Goal: Task Accomplishment & Management: Manage account settings

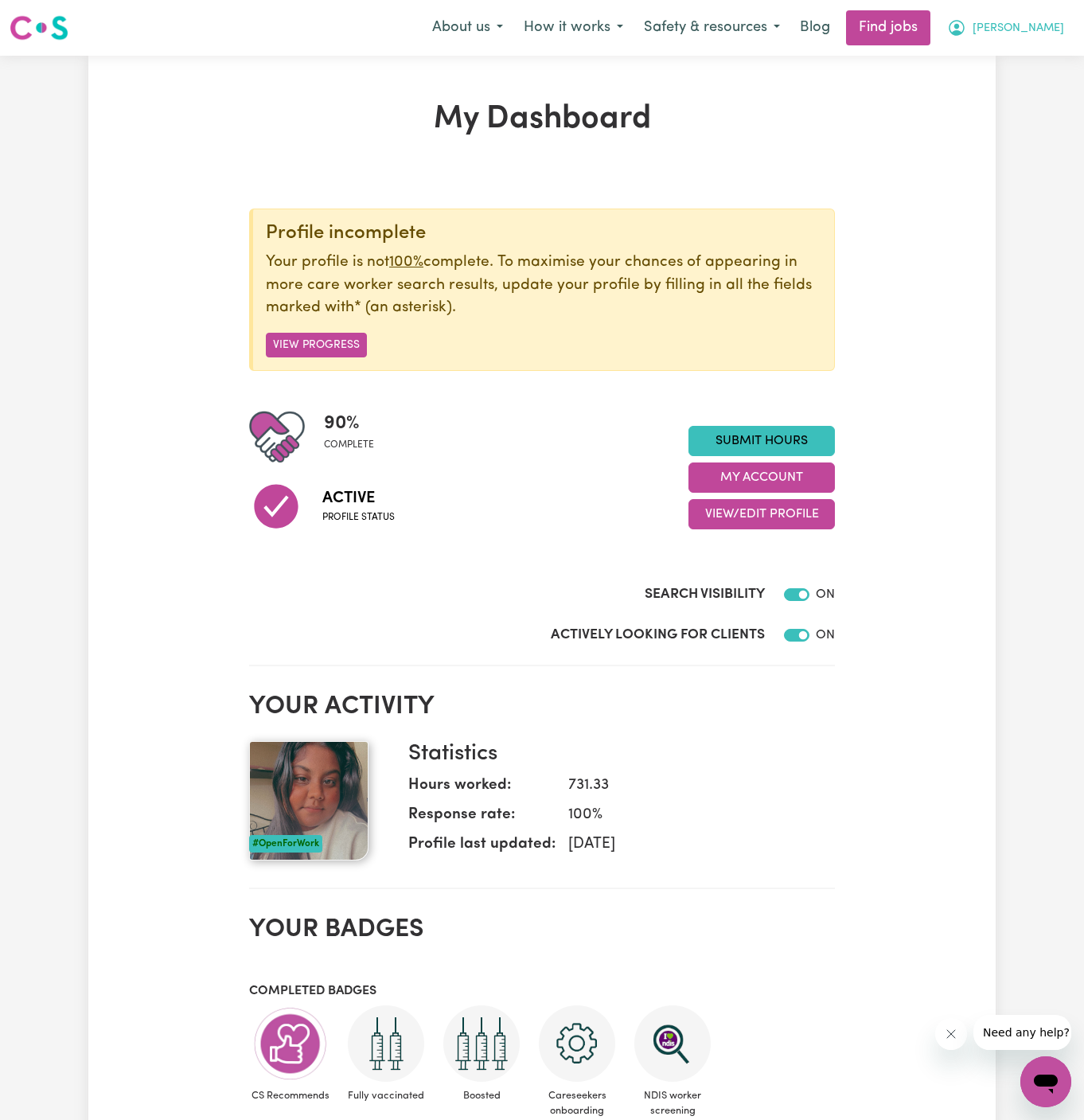
click at [1025, 32] on span "[PERSON_NAME]" at bounding box center [1018, 29] width 92 height 17
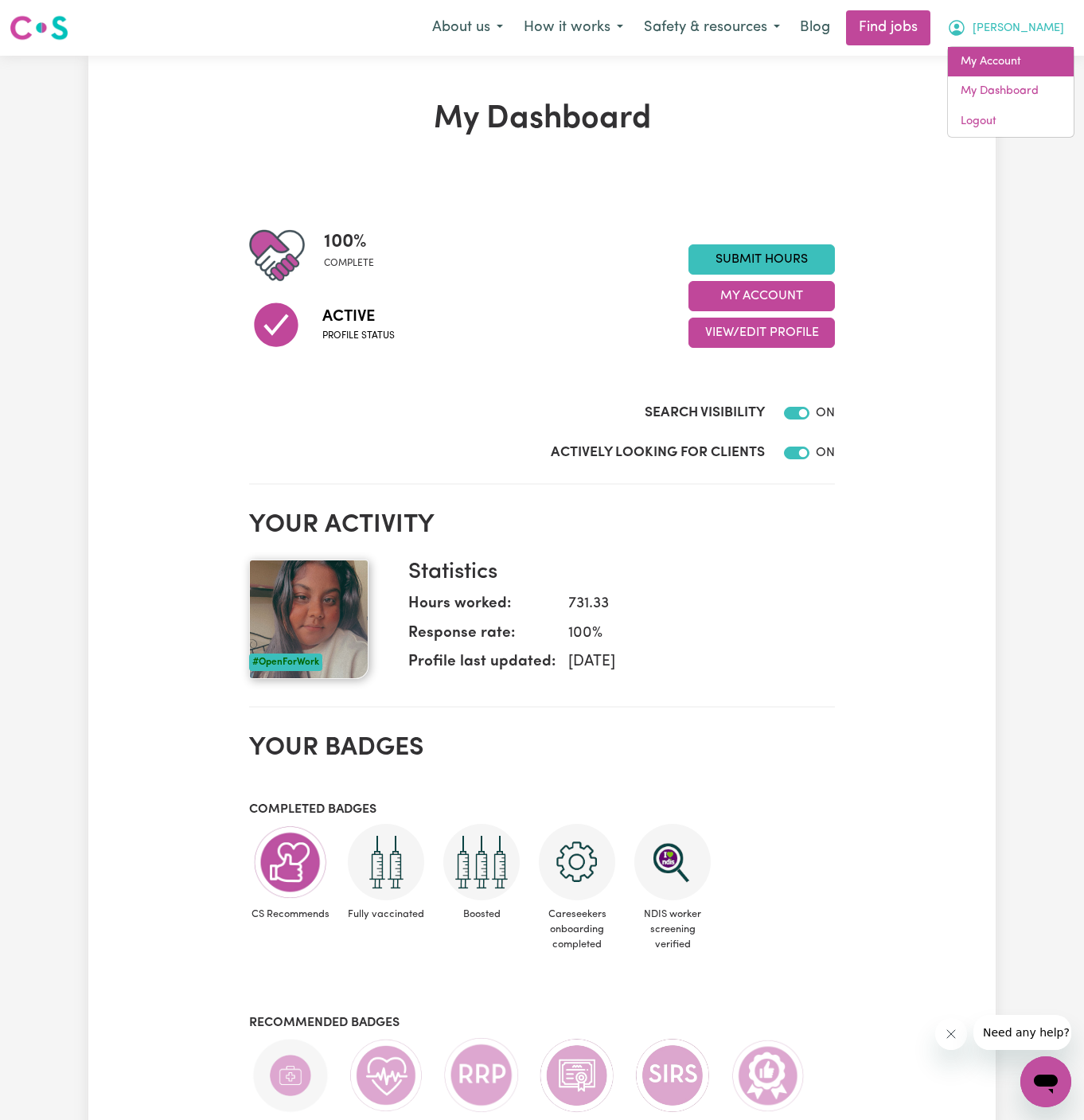
click at [1016, 58] on link "My Account" at bounding box center [1011, 62] width 126 height 31
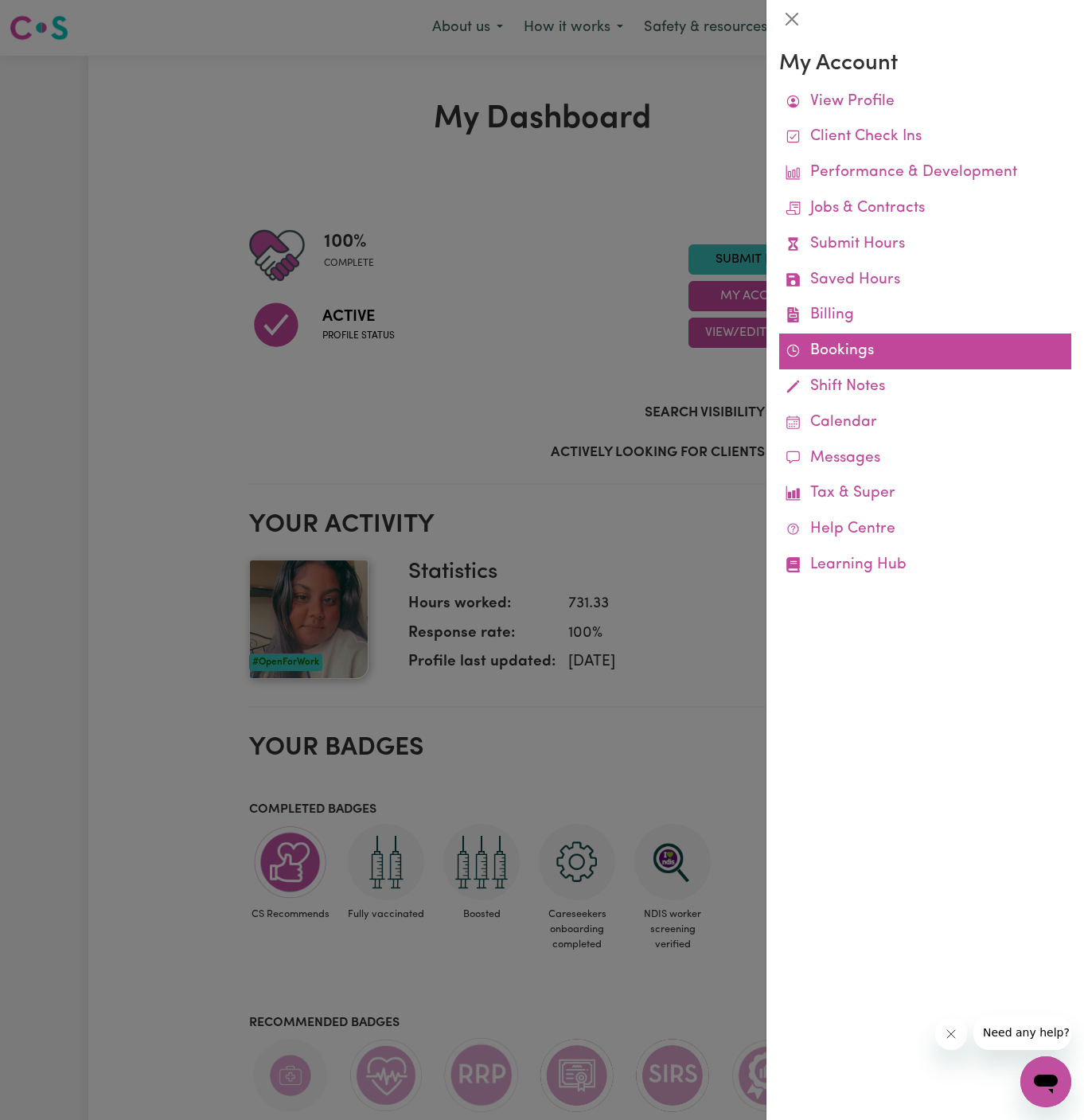
click at [846, 345] on link "Bookings" at bounding box center [924, 351] width 292 height 36
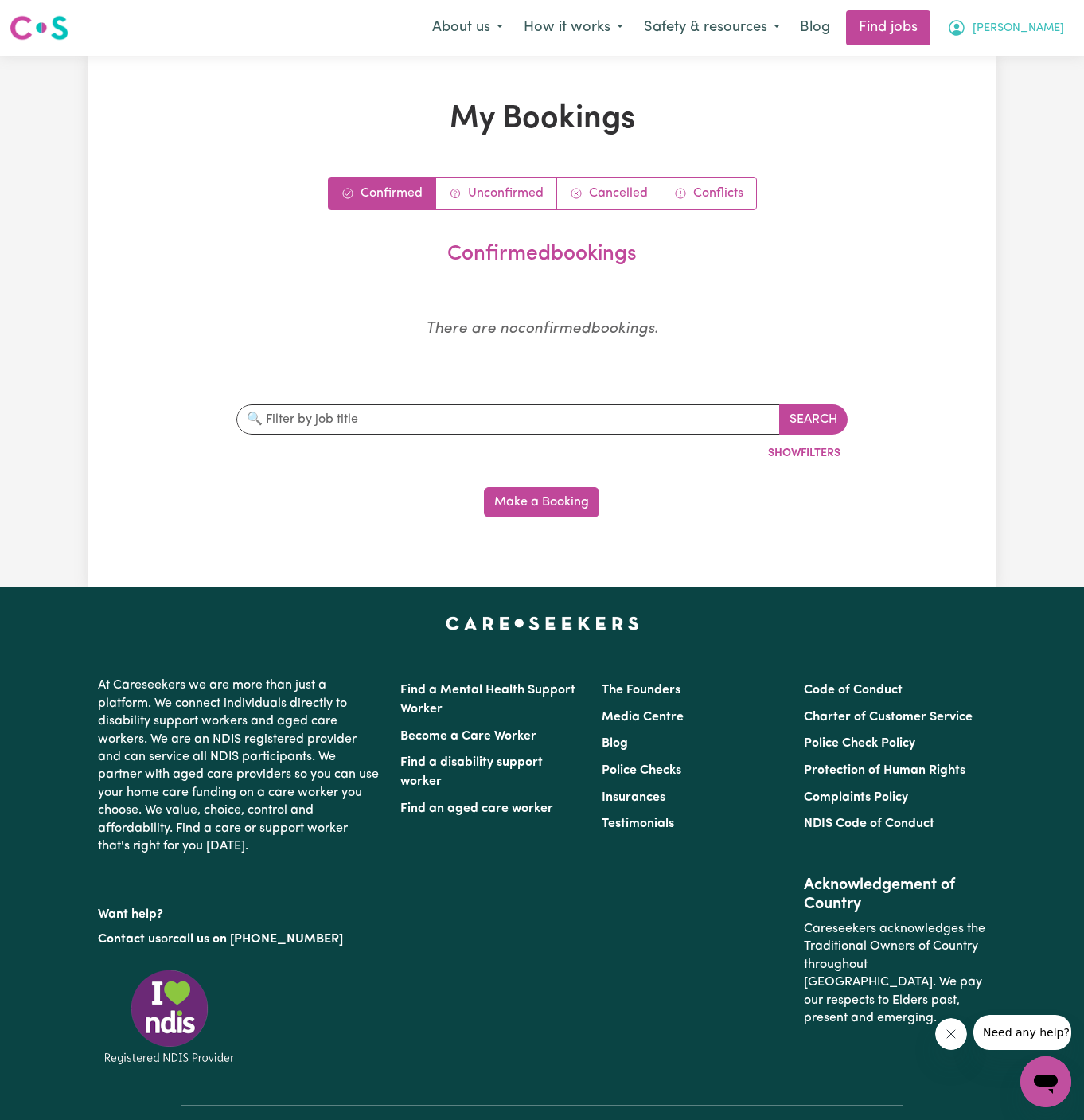
click at [1043, 35] on span "[PERSON_NAME]" at bounding box center [1018, 29] width 92 height 17
click at [1043, 58] on link "My Account" at bounding box center [1011, 62] width 126 height 31
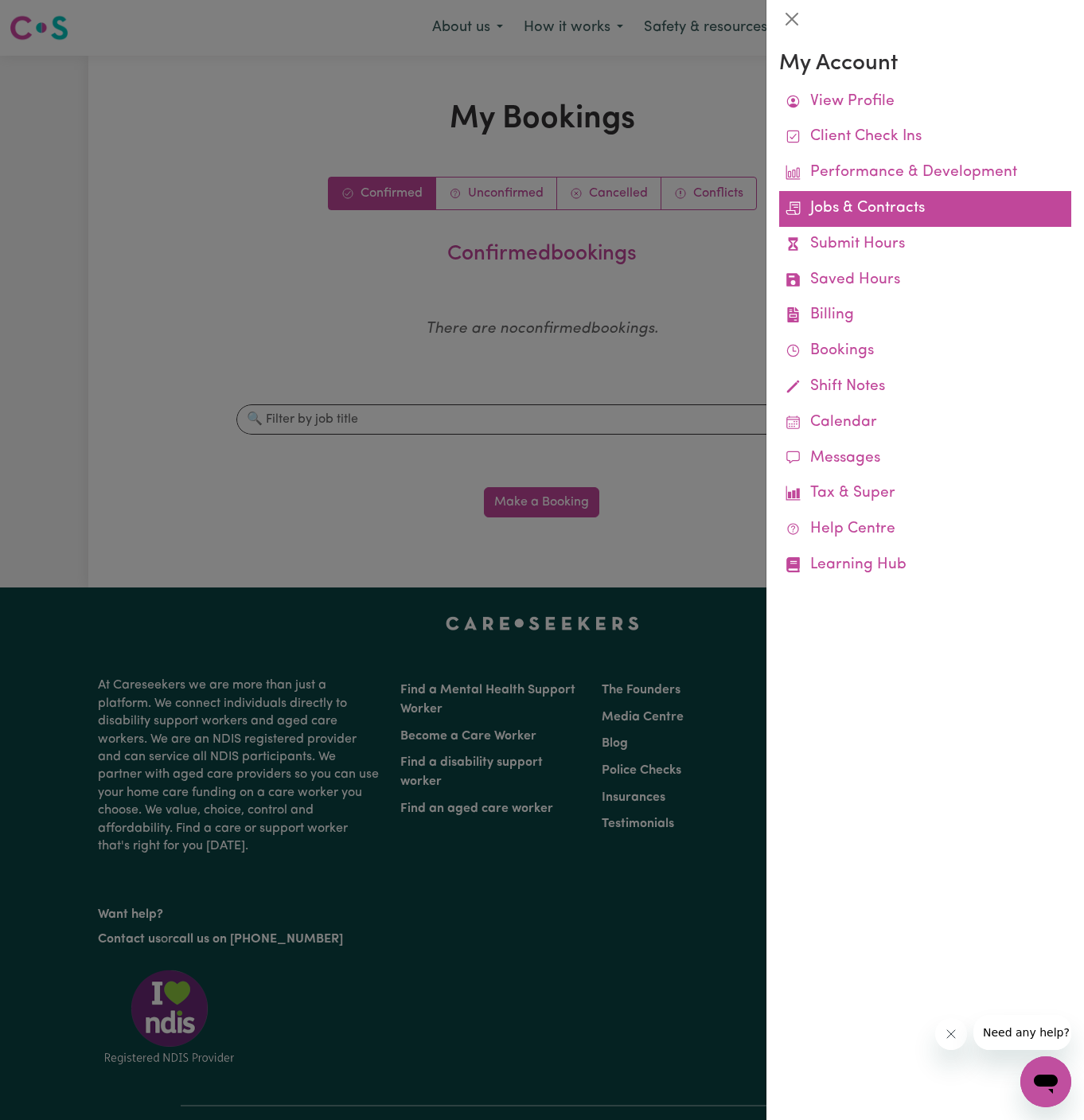
click at [877, 211] on link "Jobs & Contracts" at bounding box center [924, 208] width 292 height 36
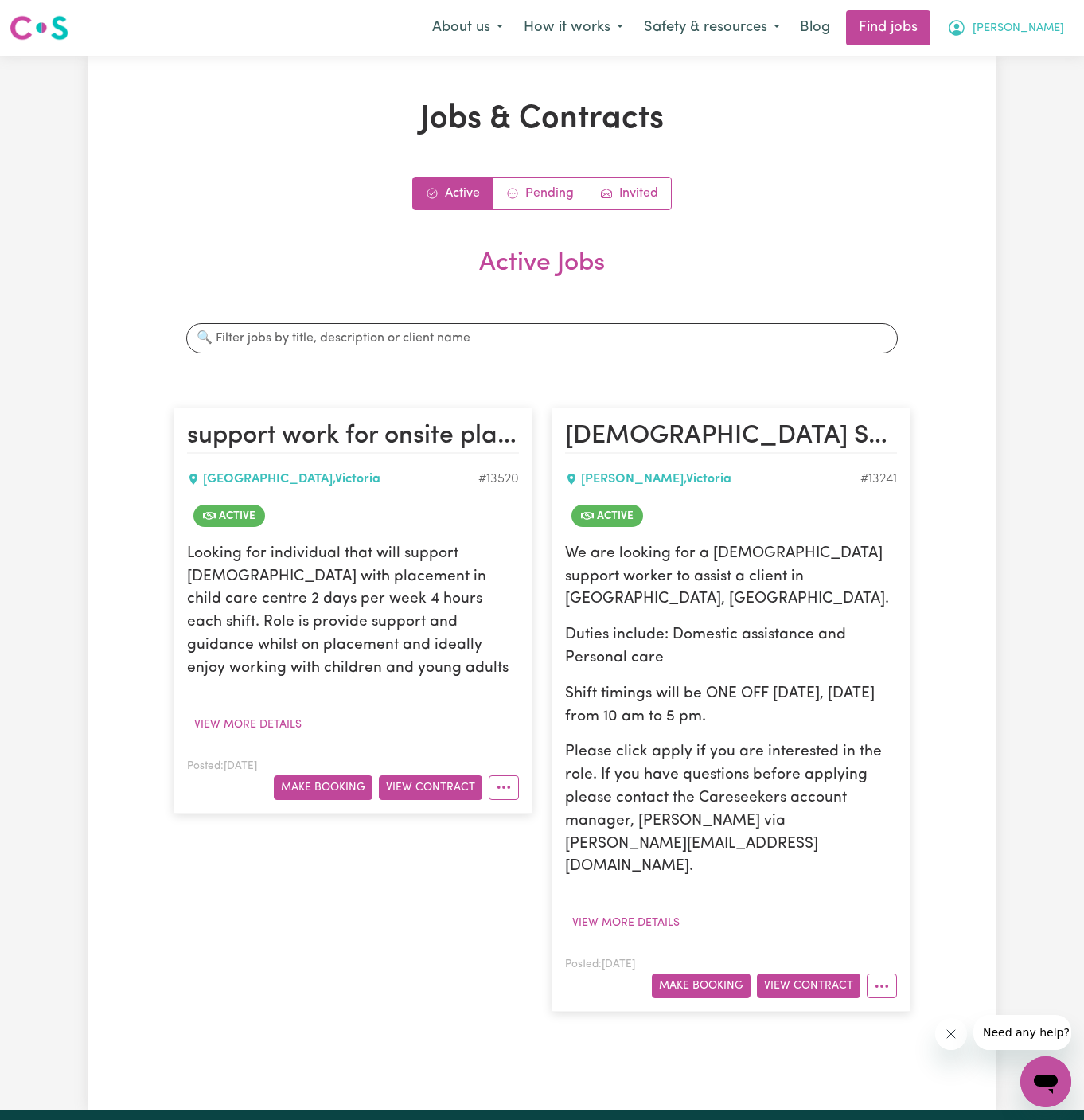
click at [1049, 26] on span "[PERSON_NAME]" at bounding box center [1018, 29] width 92 height 17
click at [1046, 58] on link "My Account" at bounding box center [1011, 62] width 126 height 31
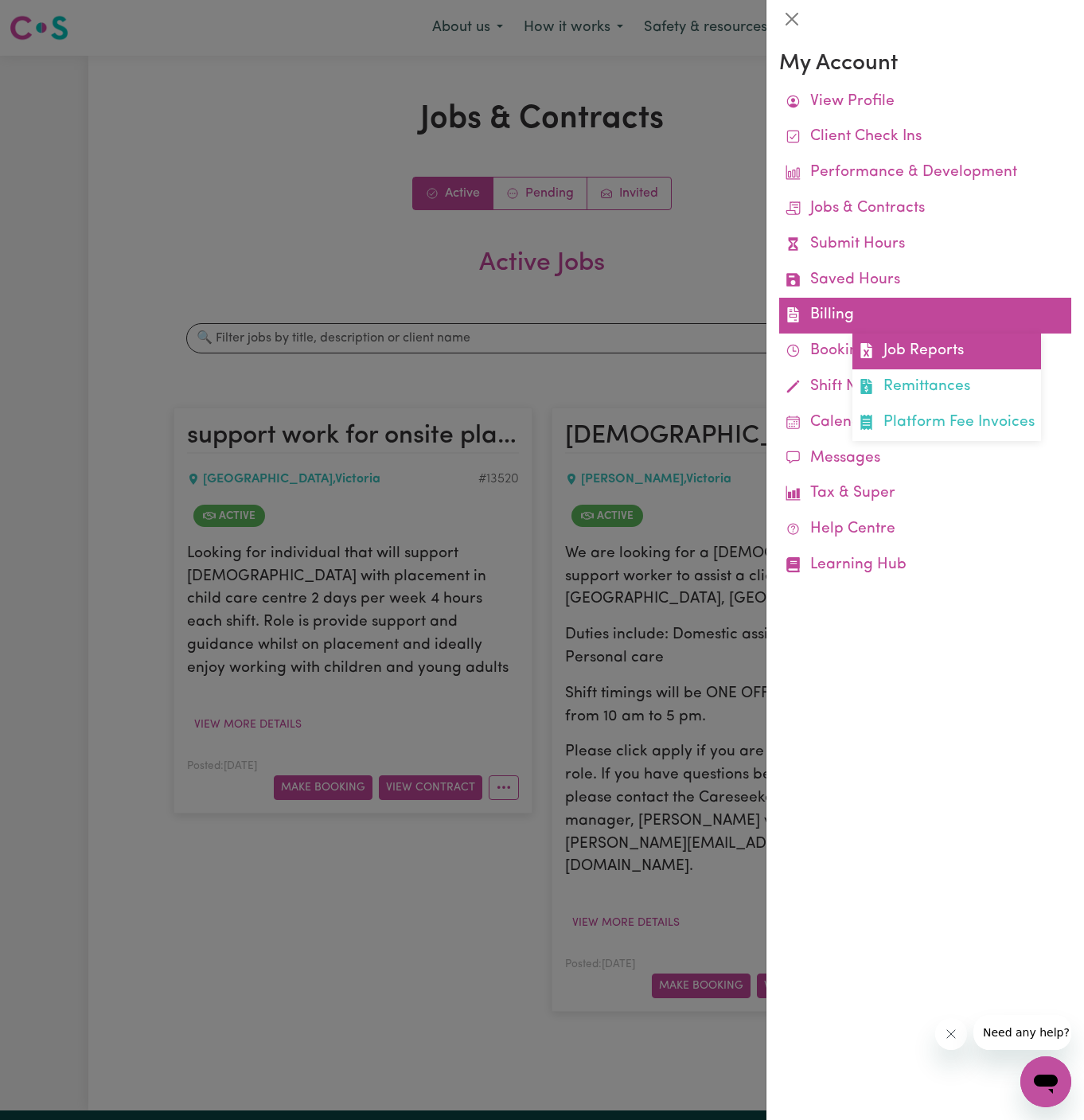
click at [853, 351] on link "Job Reports" at bounding box center [946, 351] width 188 height 36
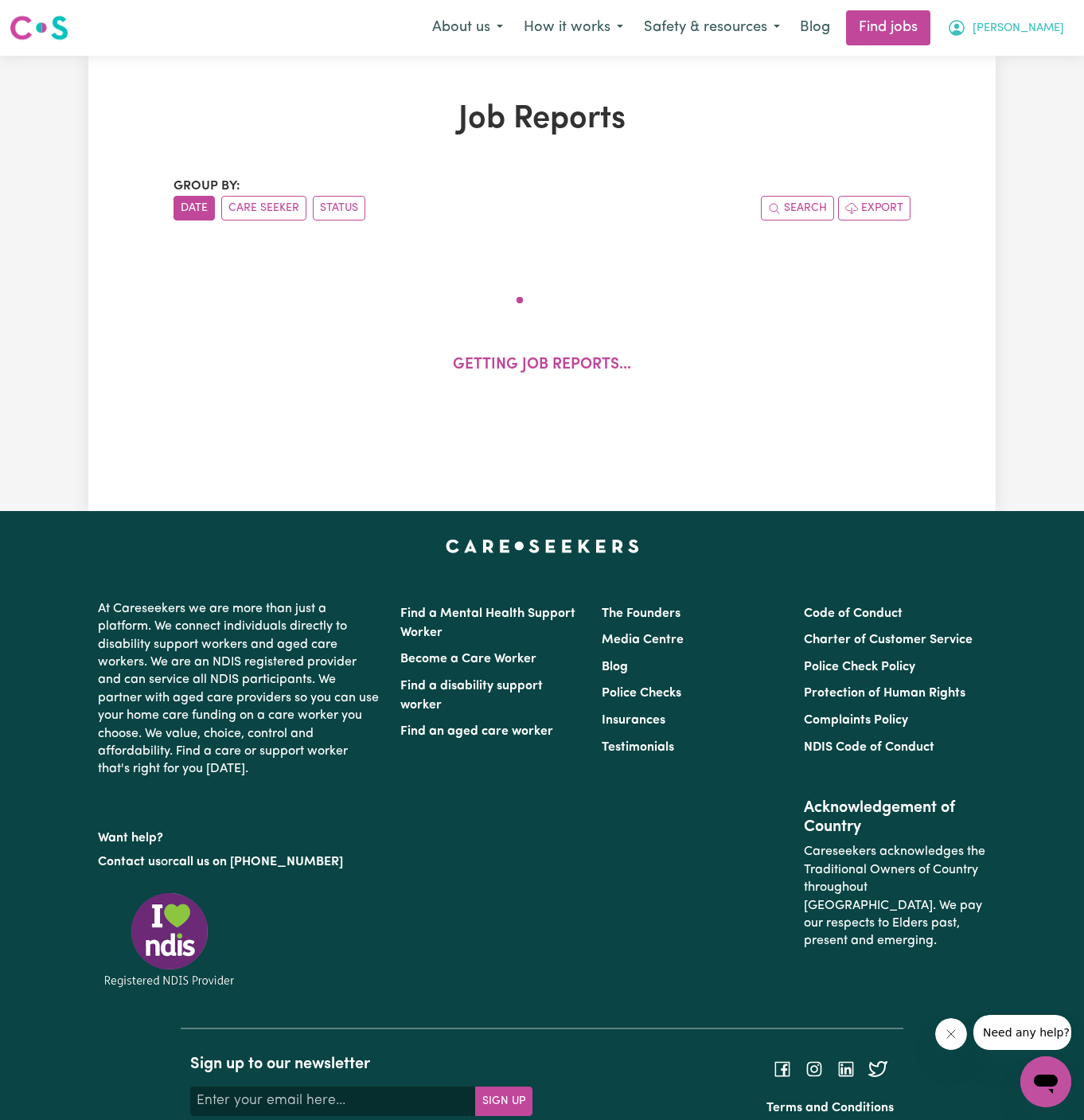
click at [1013, 29] on span "[PERSON_NAME]" at bounding box center [1018, 29] width 92 height 17
click at [1006, 50] on link "My Account" at bounding box center [1011, 62] width 126 height 31
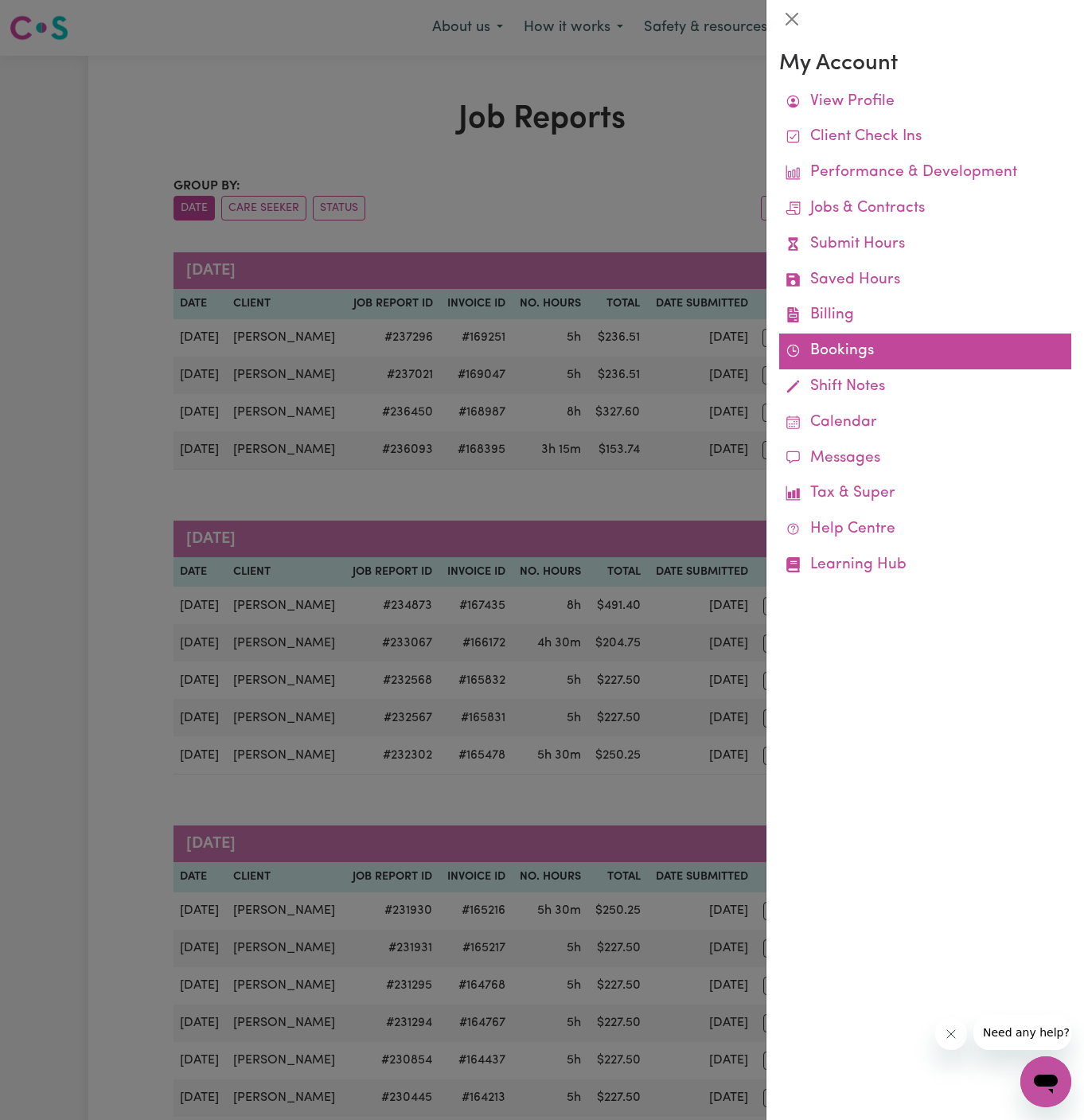
click at [825, 360] on link "Bookings" at bounding box center [924, 351] width 292 height 36
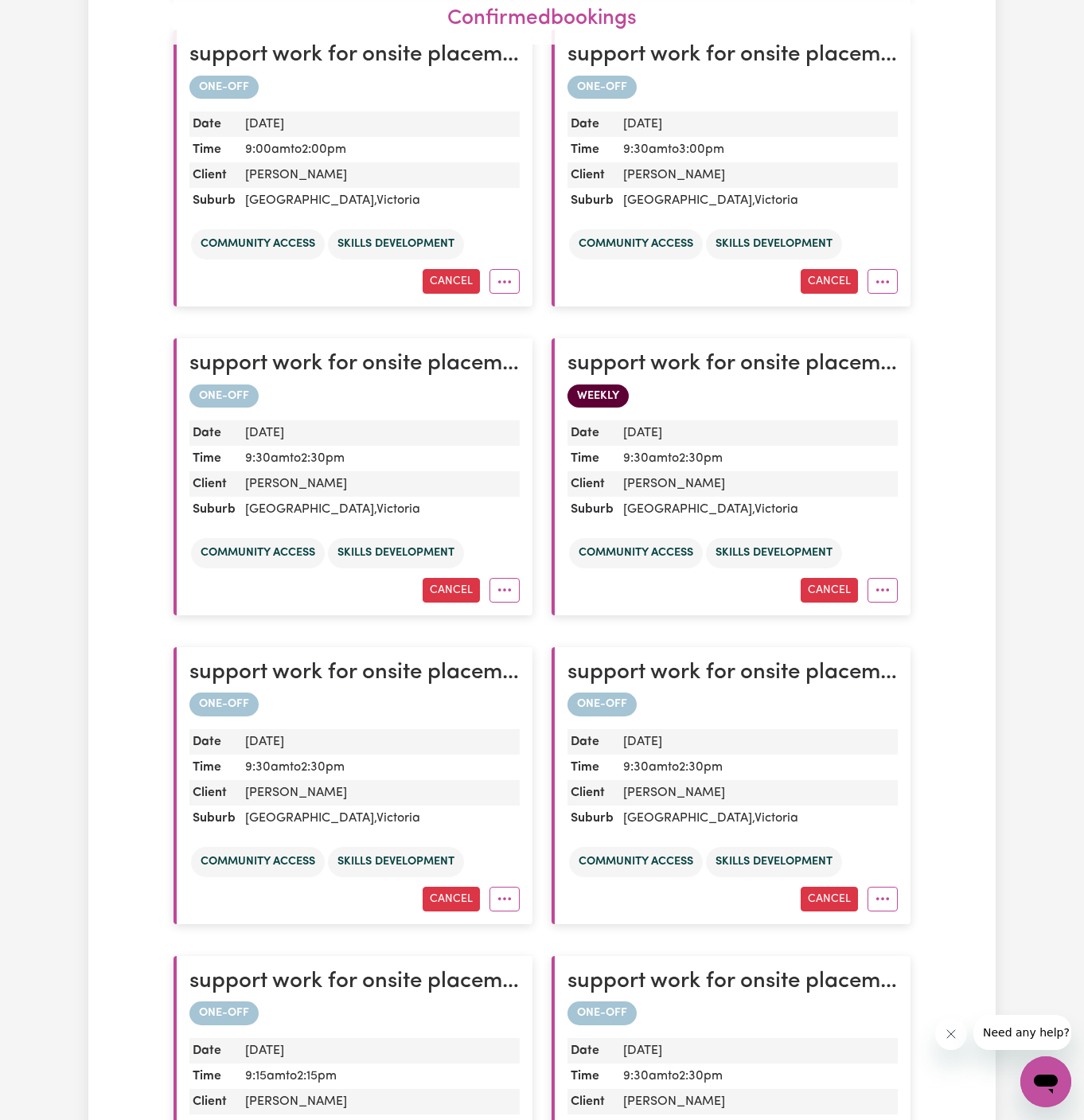
scroll to position [1314, 0]
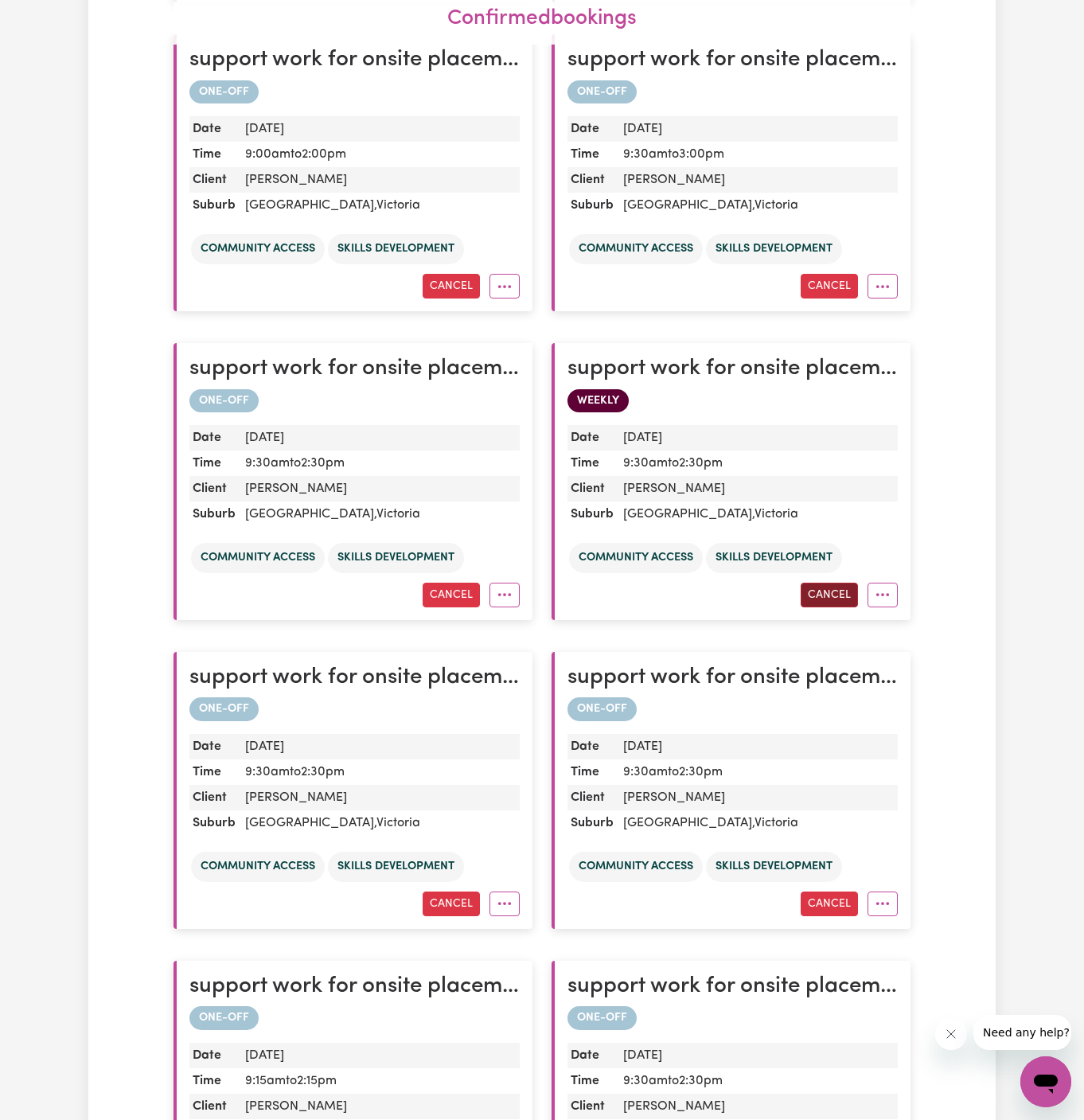
click at [817, 591] on button "Cancel" at bounding box center [829, 595] width 58 height 24
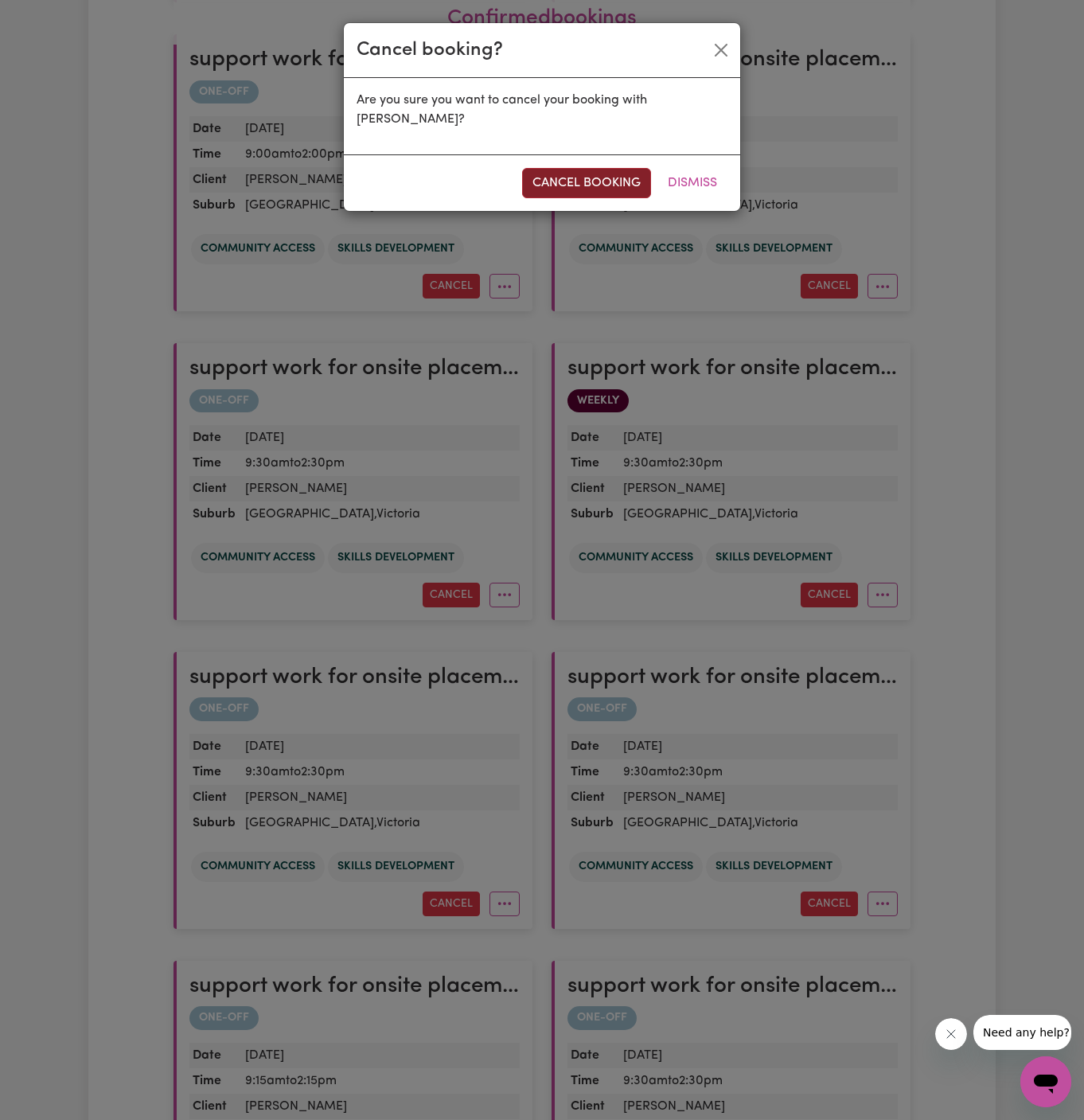
click at [597, 168] on button "cancel booking" at bounding box center [587, 183] width 129 height 31
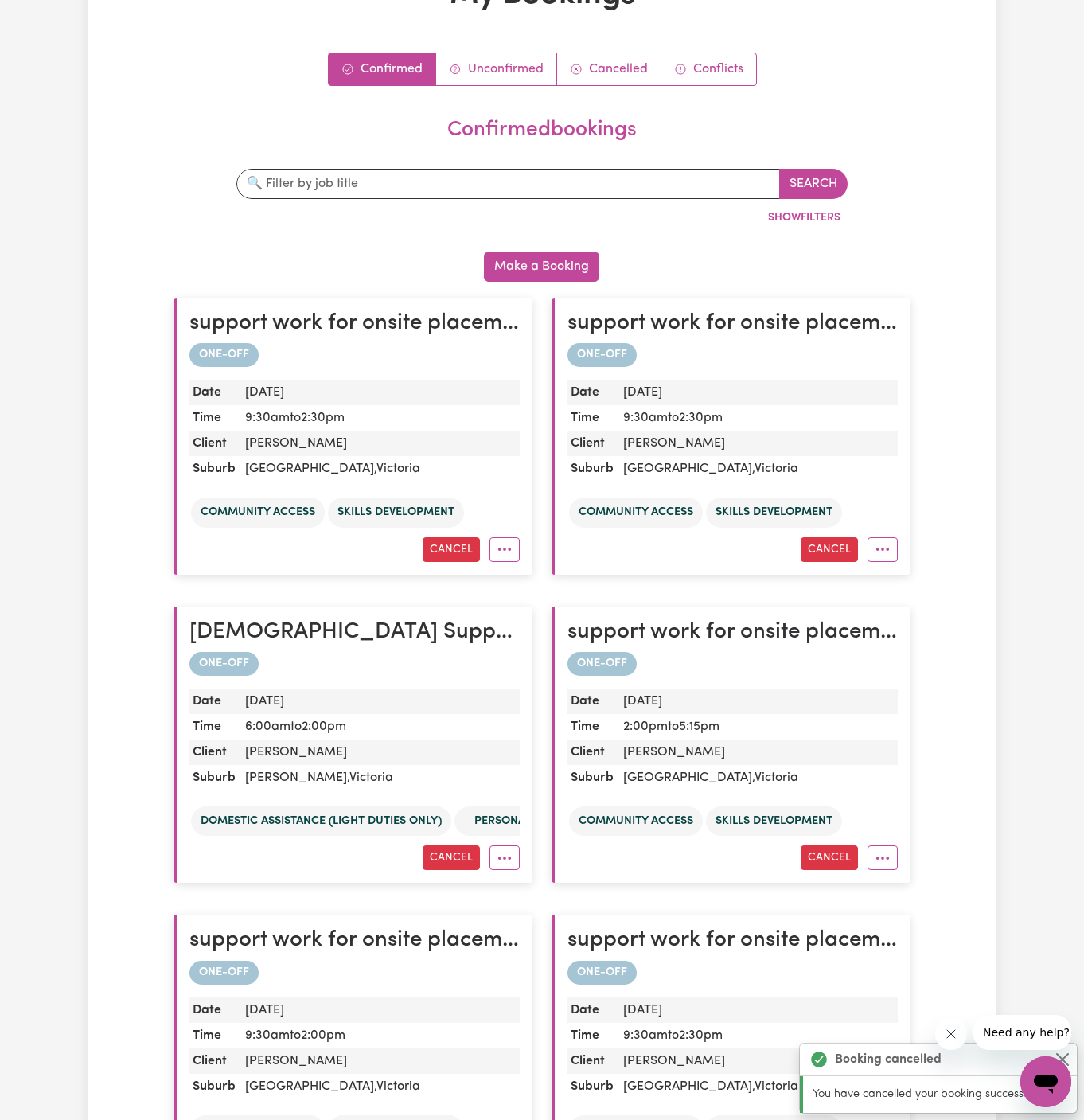
scroll to position [0, 0]
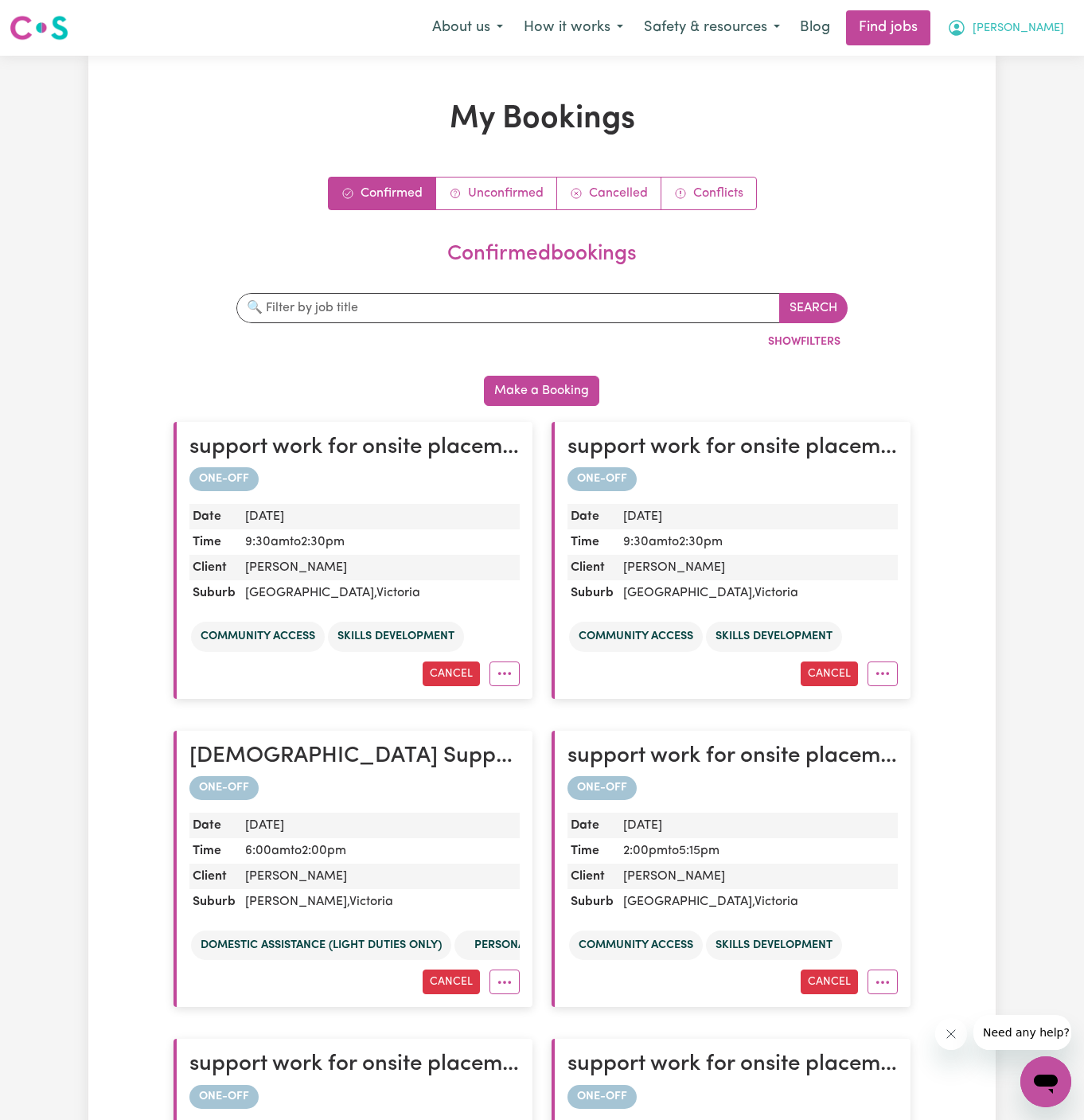
click at [1058, 26] on span "[PERSON_NAME]" at bounding box center [1018, 29] width 92 height 17
click at [1029, 72] on link "My Account" at bounding box center [1011, 62] width 126 height 31
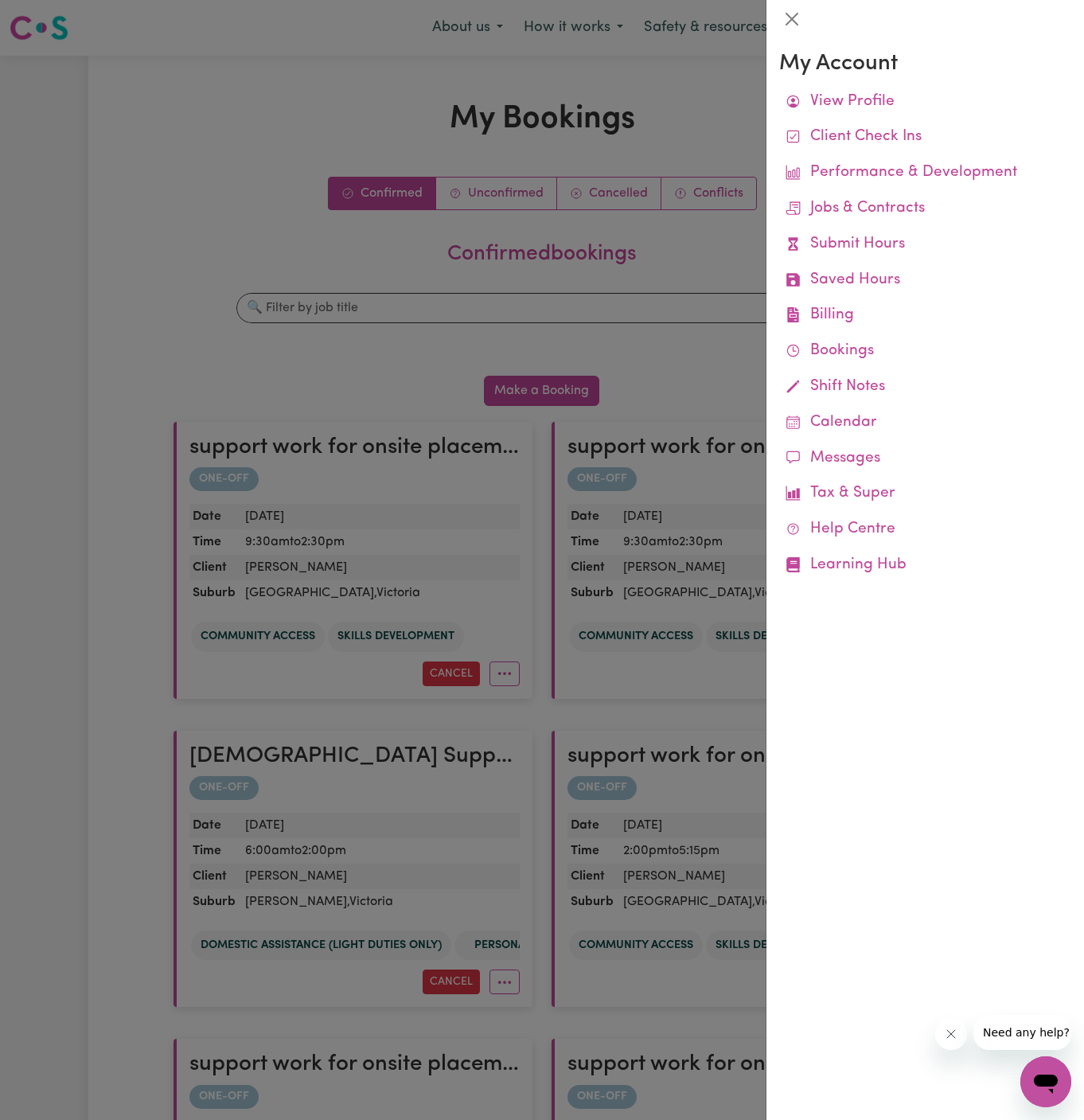
click at [618, 105] on div at bounding box center [542, 560] width 1084 height 1120
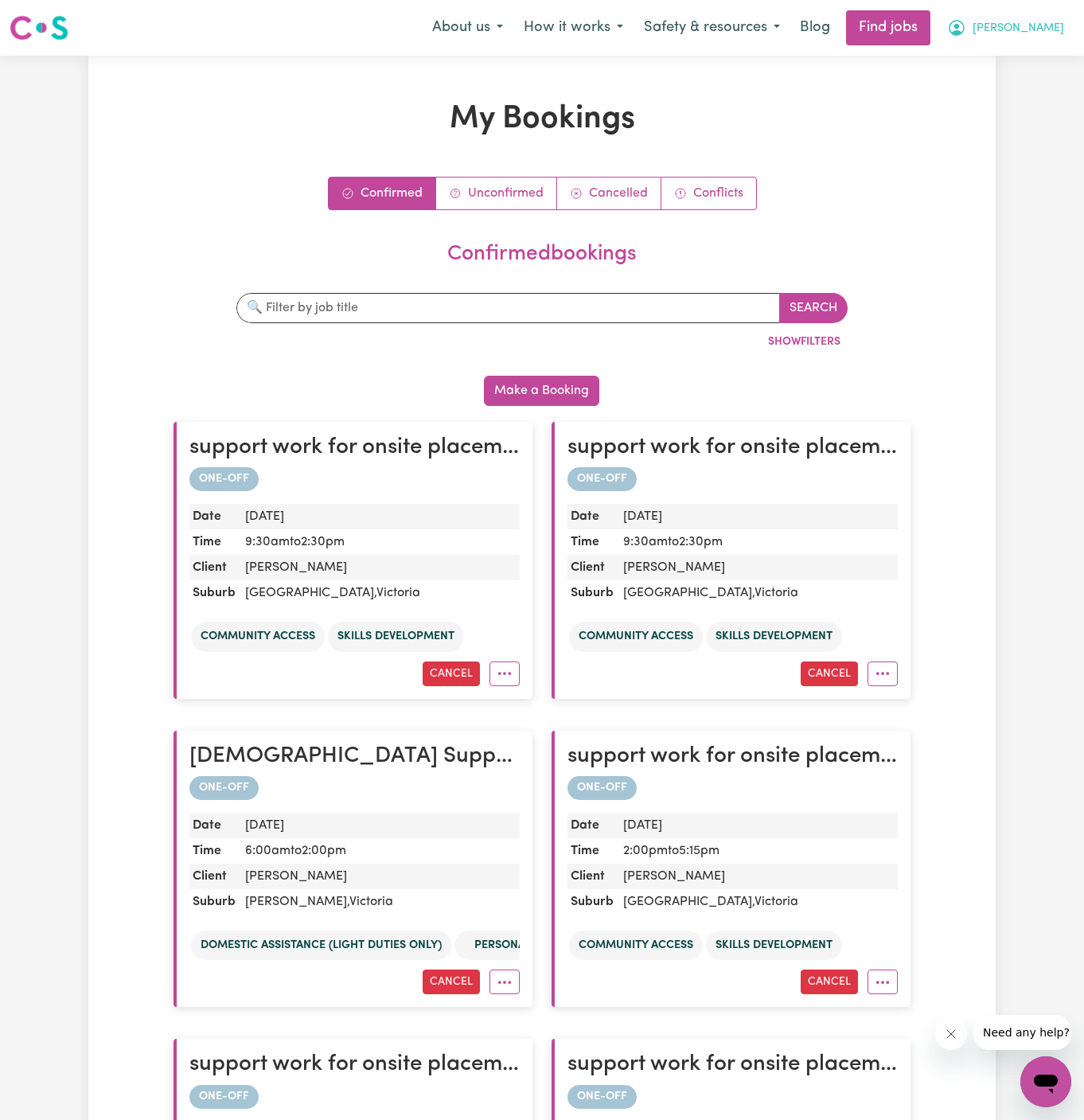
click at [1030, 22] on span "[PERSON_NAME]" at bounding box center [1018, 29] width 92 height 17
click at [1006, 115] on link "Logout" at bounding box center [1011, 121] width 126 height 31
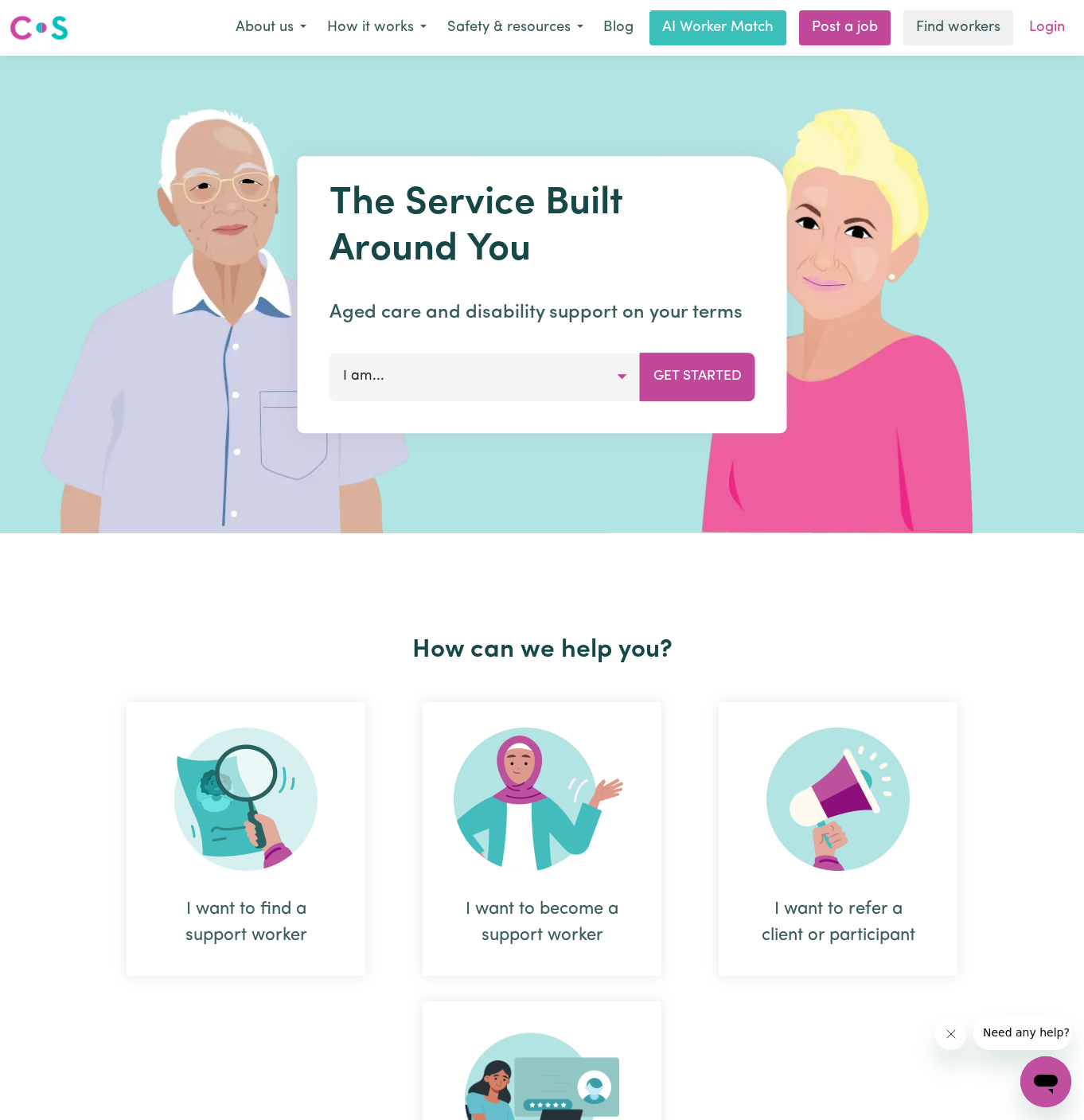
click at [1053, 17] on link "Login" at bounding box center [1047, 28] width 55 height 35
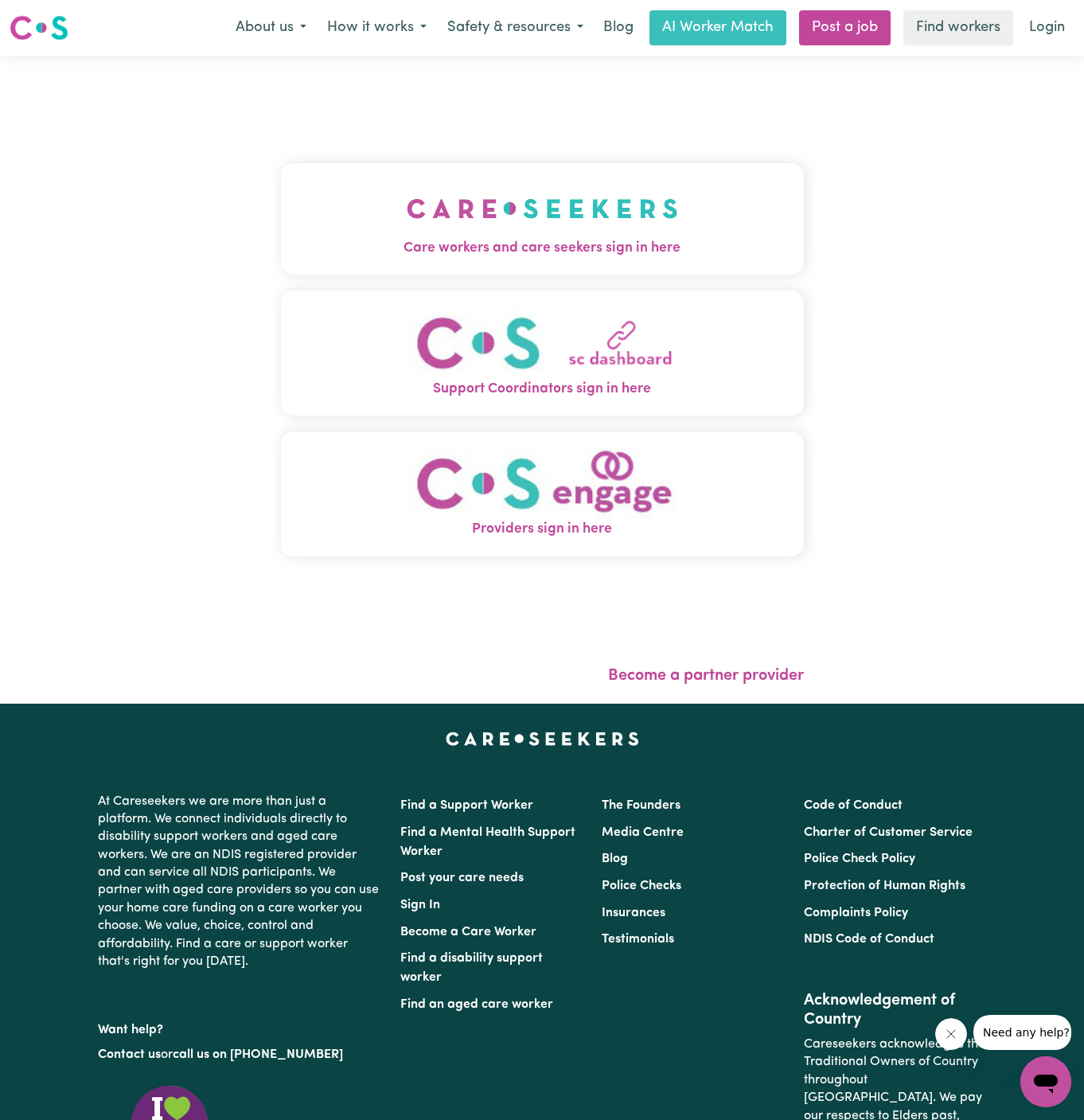
click at [587, 197] on img "Care workers and care seekers sign in here" at bounding box center [542, 208] width 271 height 59
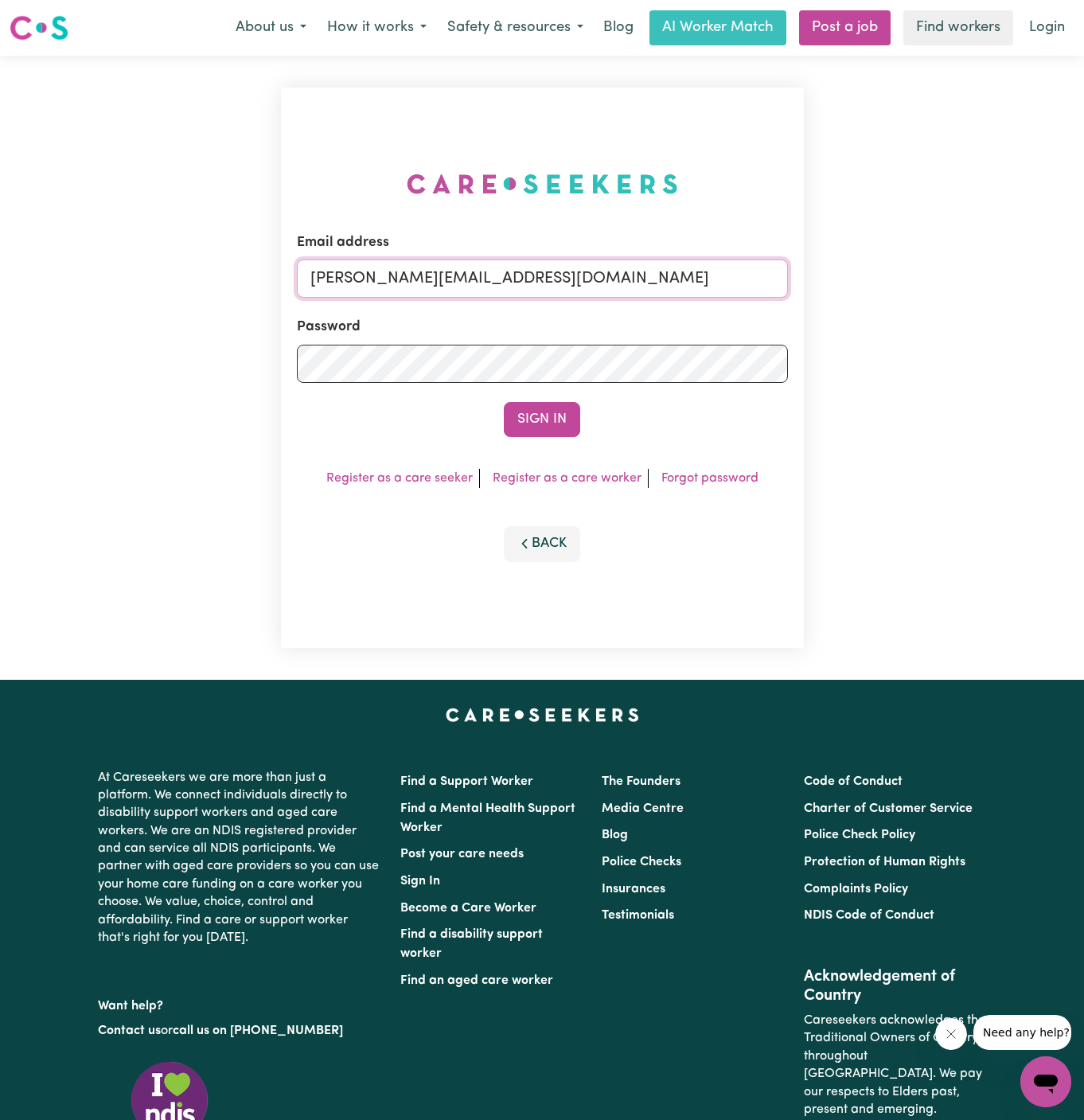
click at [690, 263] on input "[PERSON_NAME][EMAIL_ADDRESS][DOMAIN_NAME]" at bounding box center [542, 279] width 491 height 38
drag, startPoint x: 378, startPoint y: 277, endPoint x: 922, endPoint y: 280, distance: 544.0
click at [922, 280] on div "Email address superuser~GiuseppinaNataleYACAH@careseekers.com.au Password Sign …" at bounding box center [542, 368] width 1084 height 625
click at [500, 284] on input "superuser~GiuseppinaNataleYACAH@careseekers.com.au" at bounding box center [542, 279] width 491 height 38
drag, startPoint x: 393, startPoint y: 278, endPoint x: 842, endPoint y: 270, distance: 449.1
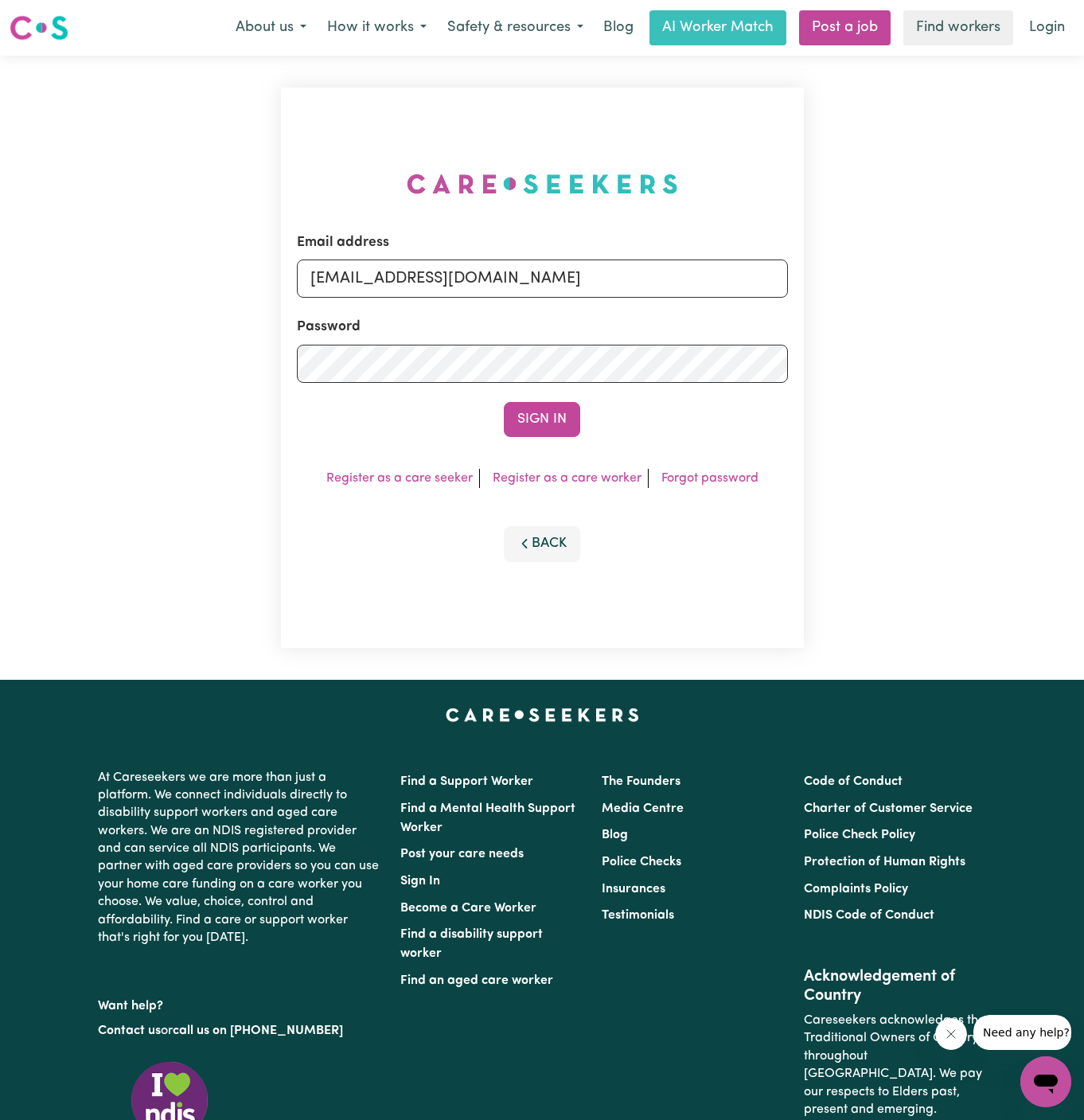
click at [842, 270] on div "Email address superuser~GiuseppinaNataleYACAH@careseekers.com.au Password Sign …" at bounding box center [542, 368] width 1084 height 625
type input "superuser~EvelynCH@careseekers.com.au"
click at [504, 402] on button "Sign In" at bounding box center [542, 420] width 77 height 35
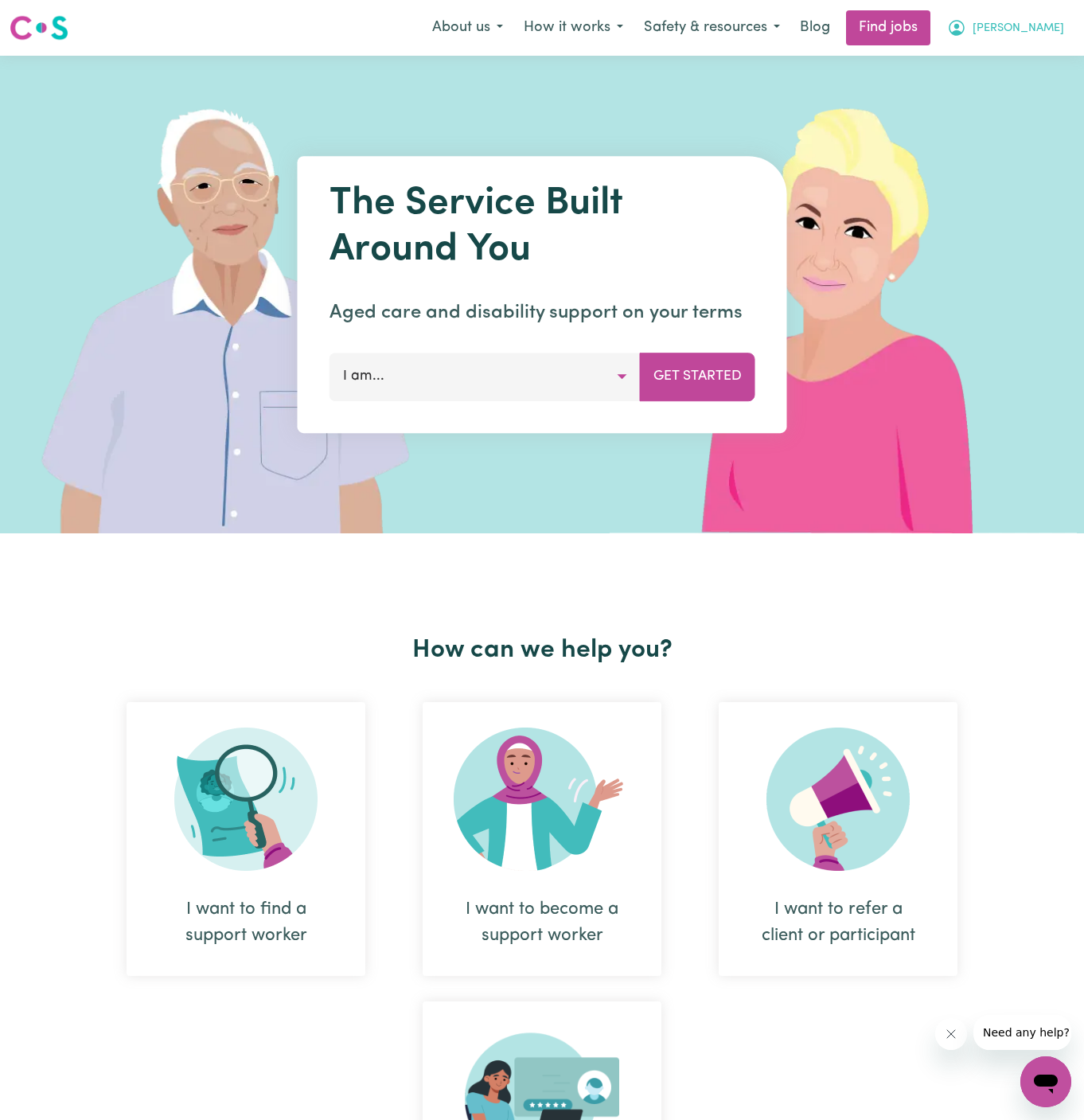
click at [1051, 22] on span "[PERSON_NAME]" at bounding box center [1018, 29] width 92 height 17
click at [1014, 123] on link "Logout" at bounding box center [1011, 121] width 126 height 31
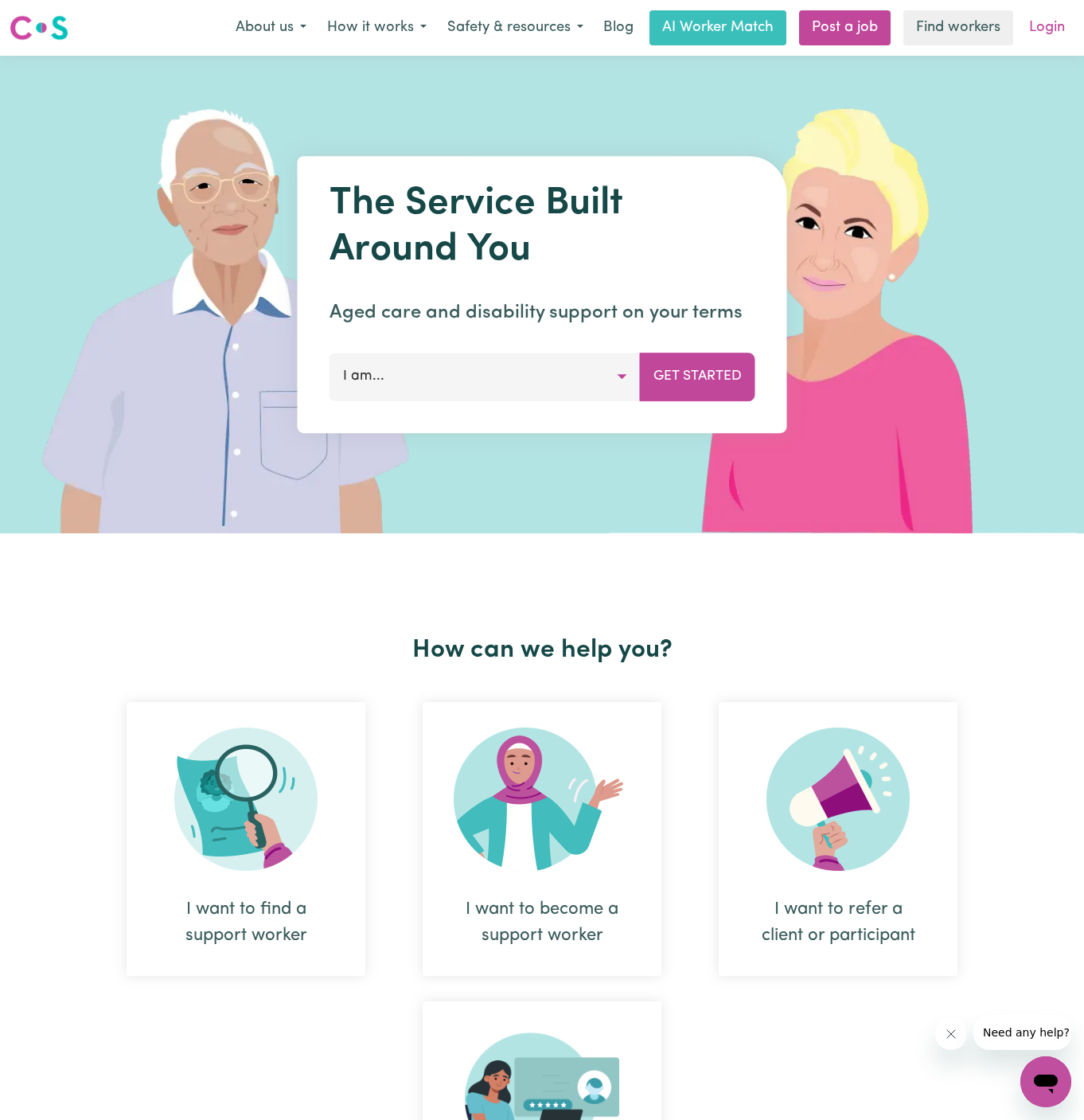
click at [1051, 32] on link "Login" at bounding box center [1047, 28] width 55 height 35
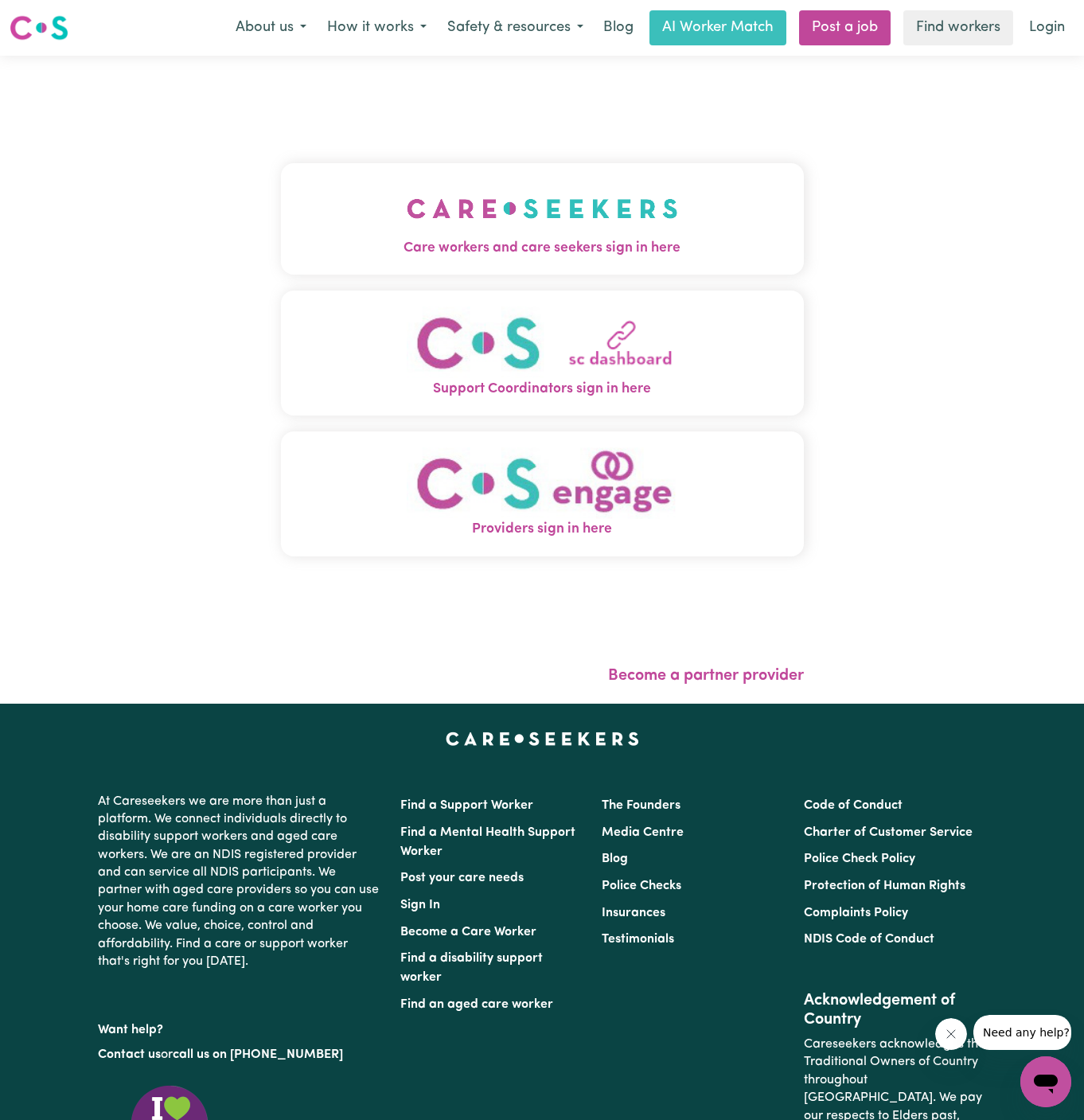
click at [615, 221] on img "Care workers and care seekers sign in here" at bounding box center [542, 208] width 271 height 59
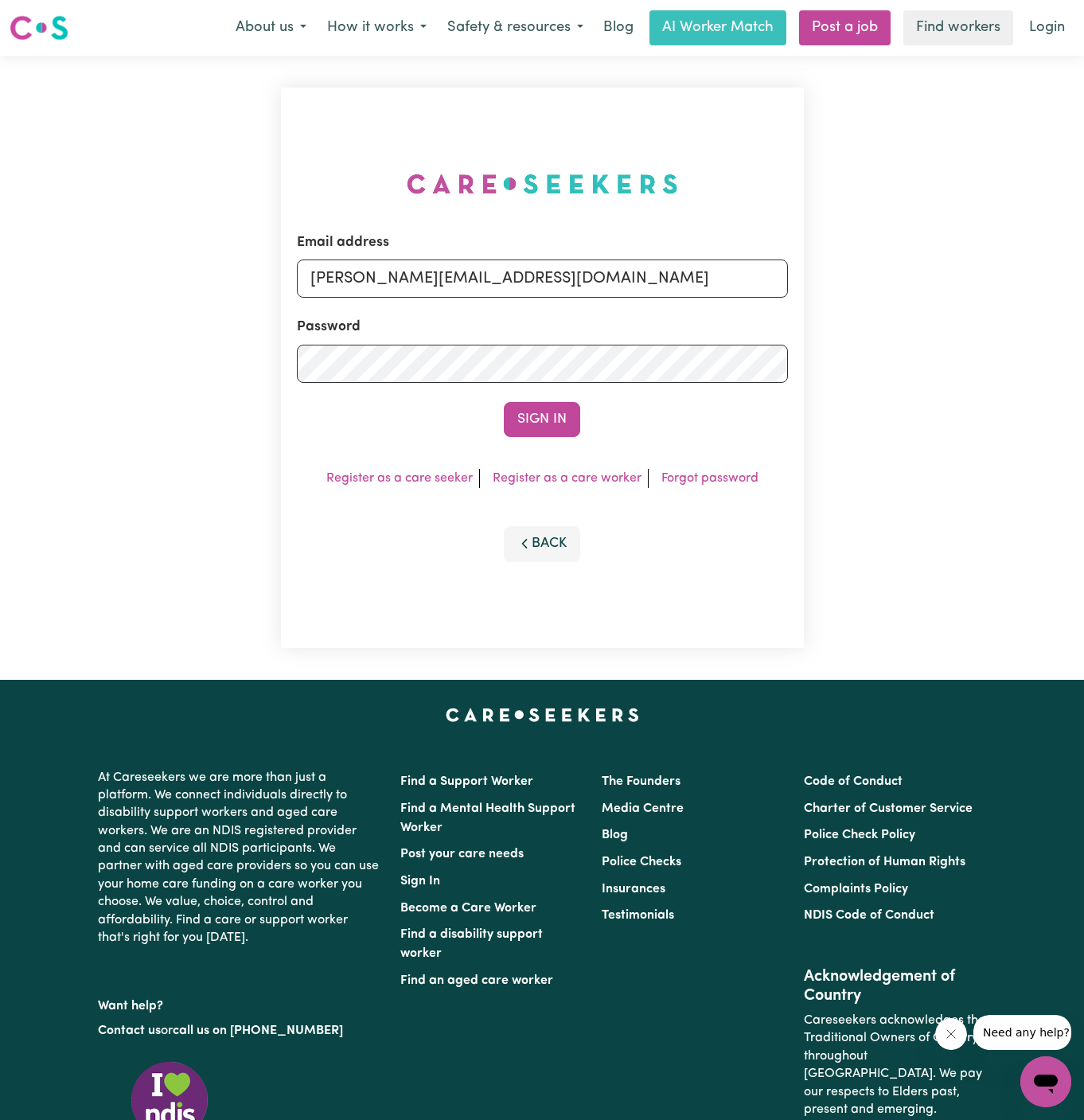
click at [554, 385] on form "Email address [PERSON_NAME][EMAIL_ADDRESS][DOMAIN_NAME] Password Sign In" at bounding box center [542, 334] width 491 height 205
click at [552, 410] on button "Sign In" at bounding box center [542, 420] width 77 height 35
